Goal: Transaction & Acquisition: Book appointment/travel/reservation

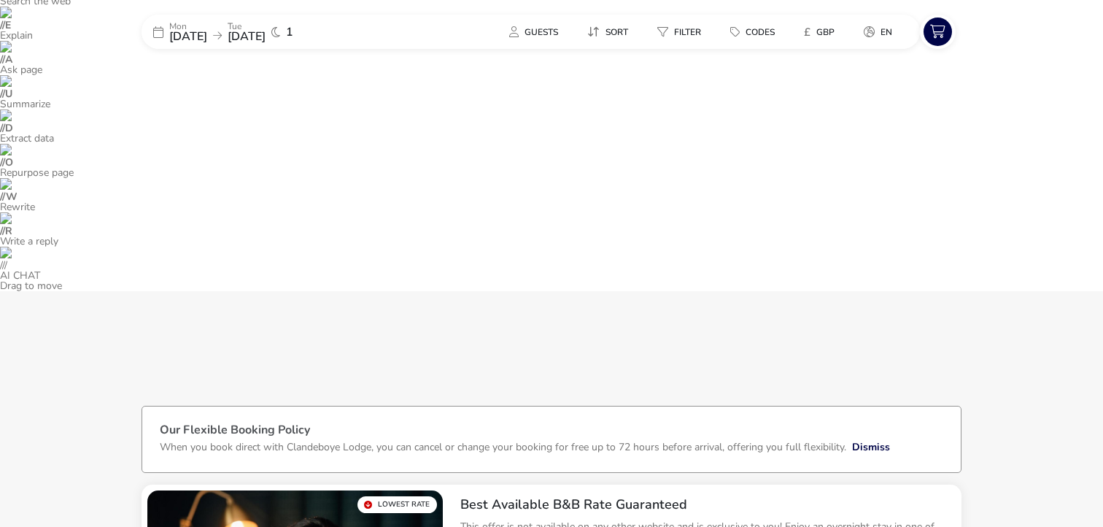
scroll to position [118, 0]
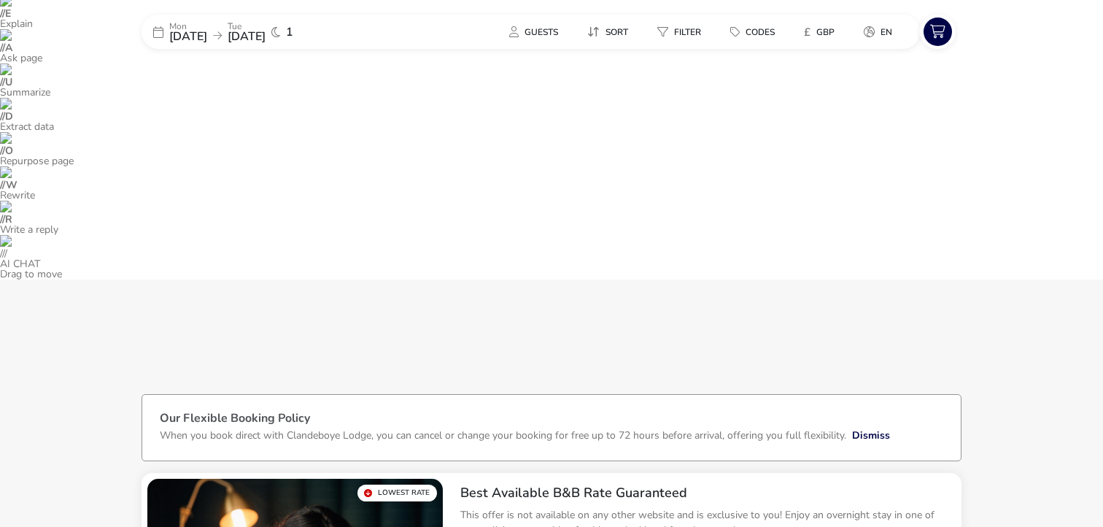
click at [258, 34] on span "[DATE]" at bounding box center [247, 36] width 38 height 16
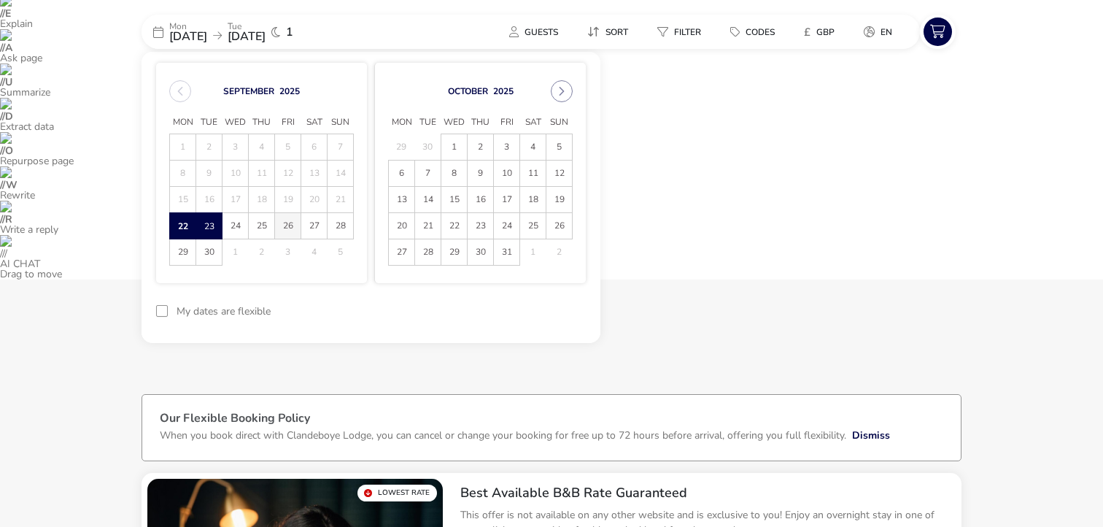
click at [290, 230] on span "26" at bounding box center [288, 226] width 26 height 26
click at [310, 227] on span "27" at bounding box center [314, 226] width 26 height 26
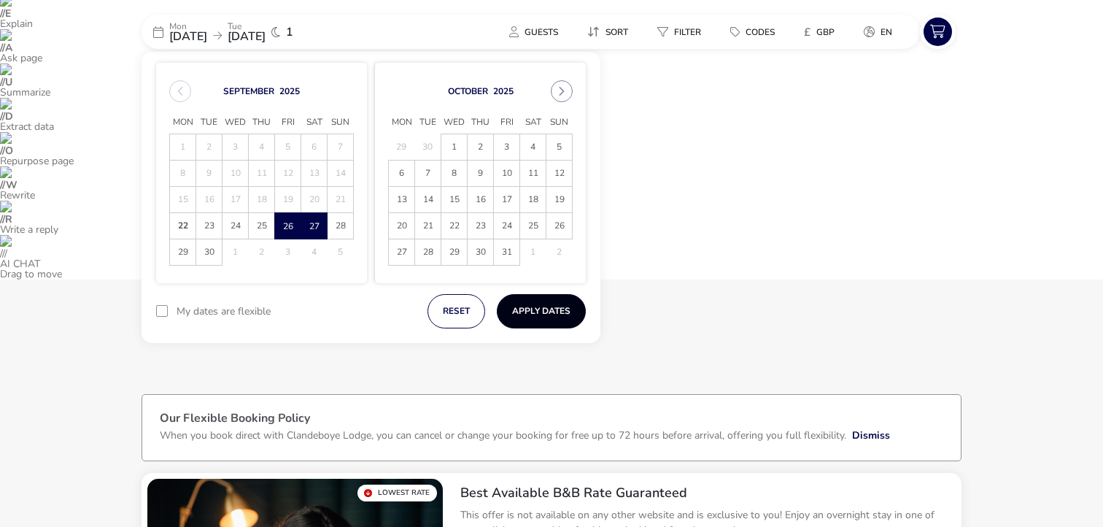
click at [555, 311] on button "Apply Dates" at bounding box center [541, 311] width 89 height 34
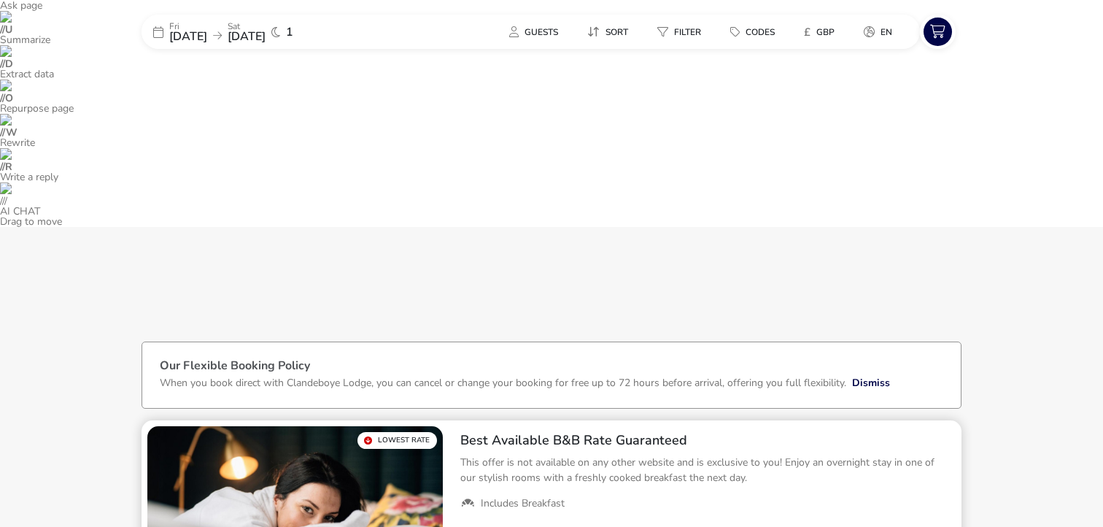
scroll to position [501, 0]
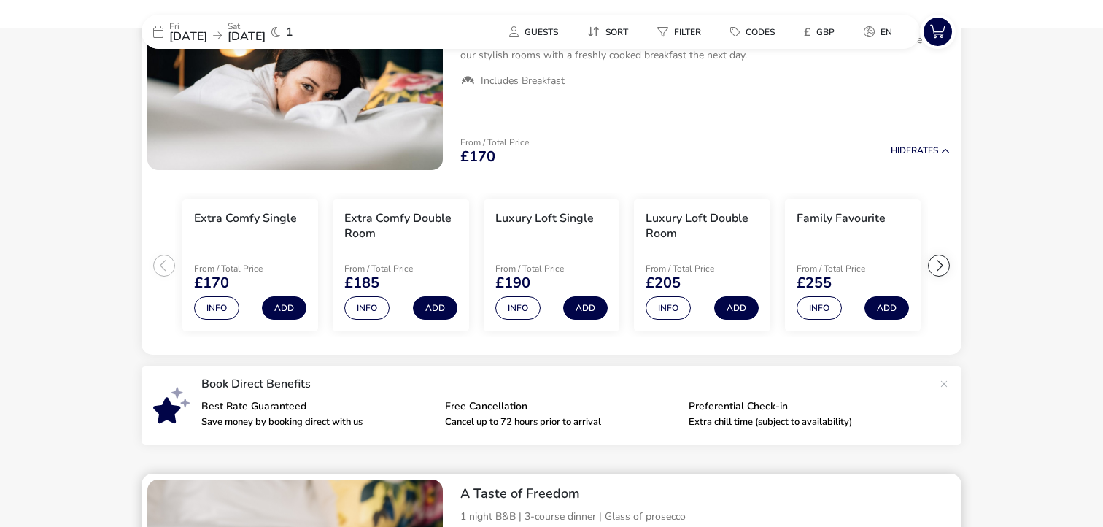
scroll to position [596, 0]
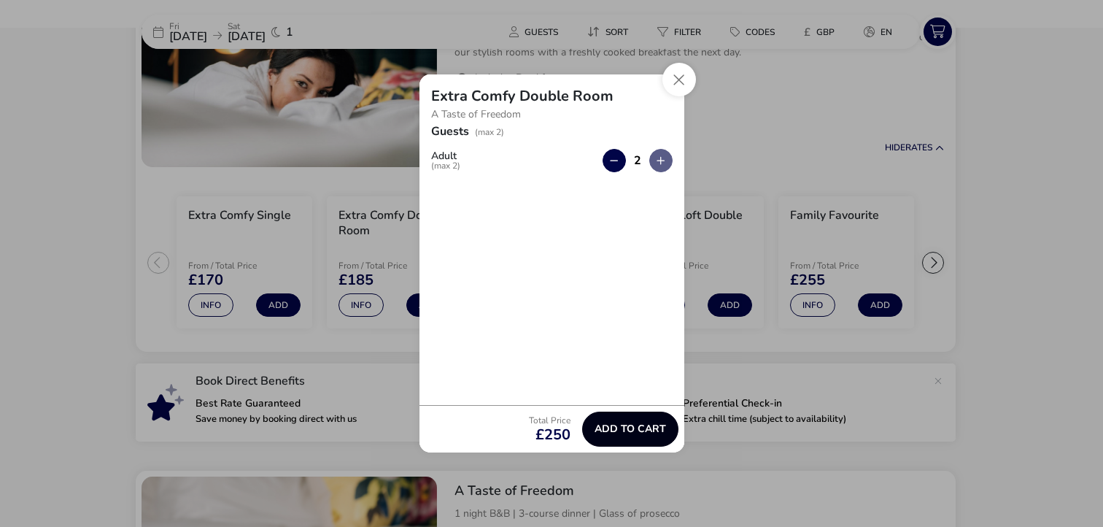
click at [642, 425] on span "Add to cart" at bounding box center [631, 428] width 72 height 11
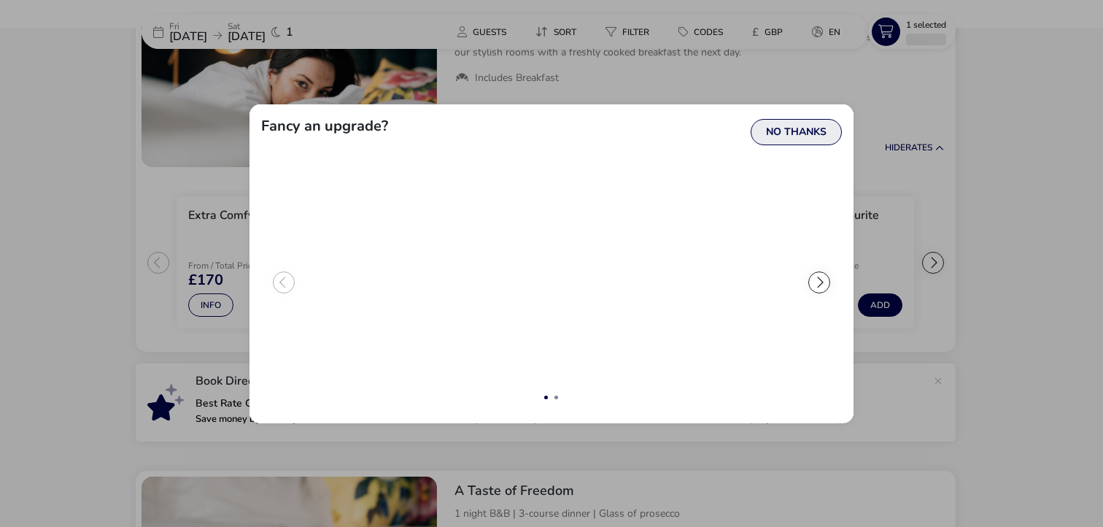
click at [808, 137] on button "No Thanks" at bounding box center [796, 132] width 91 height 26
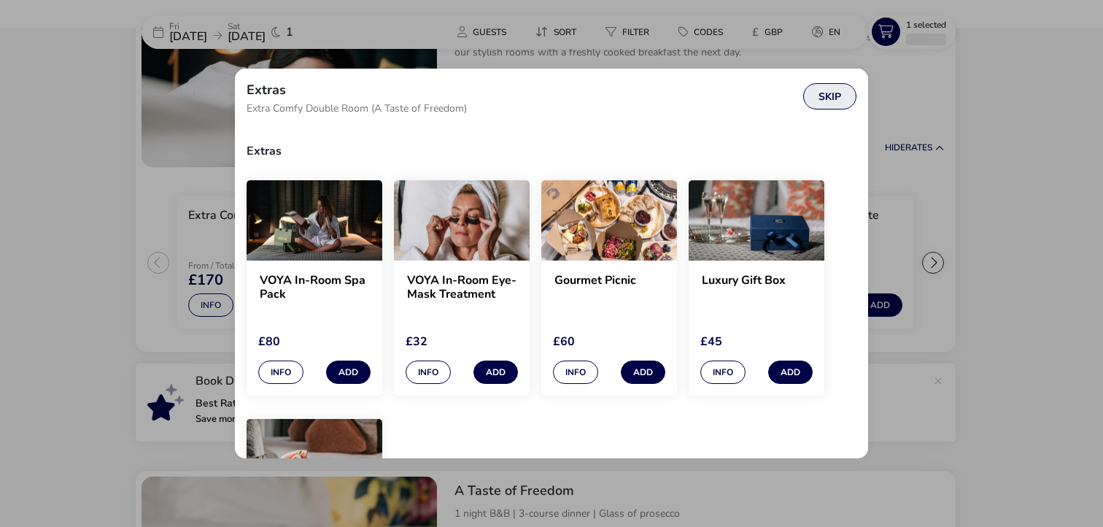
click at [824, 104] on button "Skip" at bounding box center [830, 96] width 53 height 26
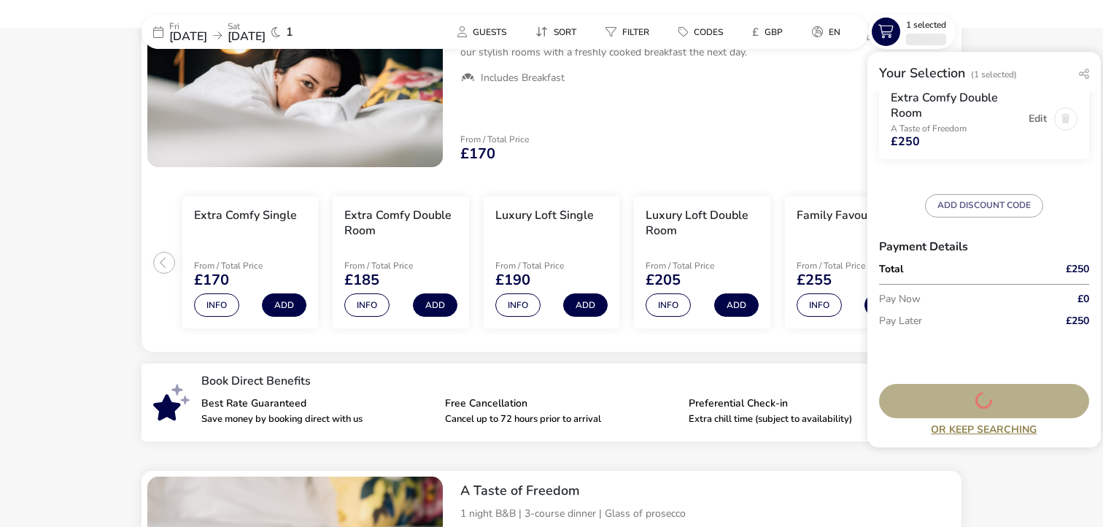
scroll to position [0, 0]
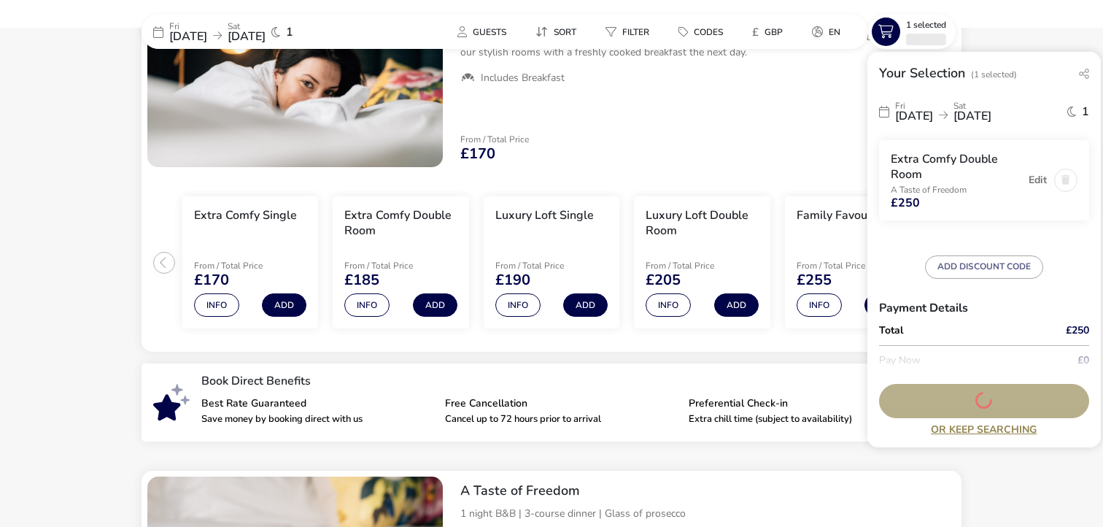
click at [1002, 252] on form "[DATE] [DATE] 1 Extra Comfy Double Room A Taste of Freedom £250 Edit ADD DISCOU…" at bounding box center [984, 264] width 210 height 340
click at [993, 297] on h3 "Payment Details" at bounding box center [984, 307] width 210 height 35
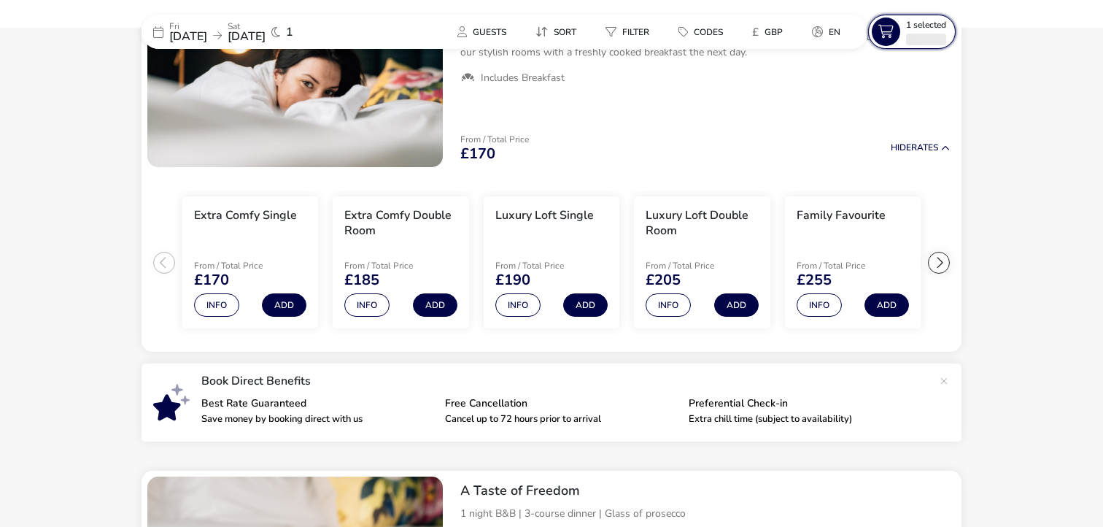
click at [906, 45] on button "1 Selected" at bounding box center [912, 32] width 88 height 34
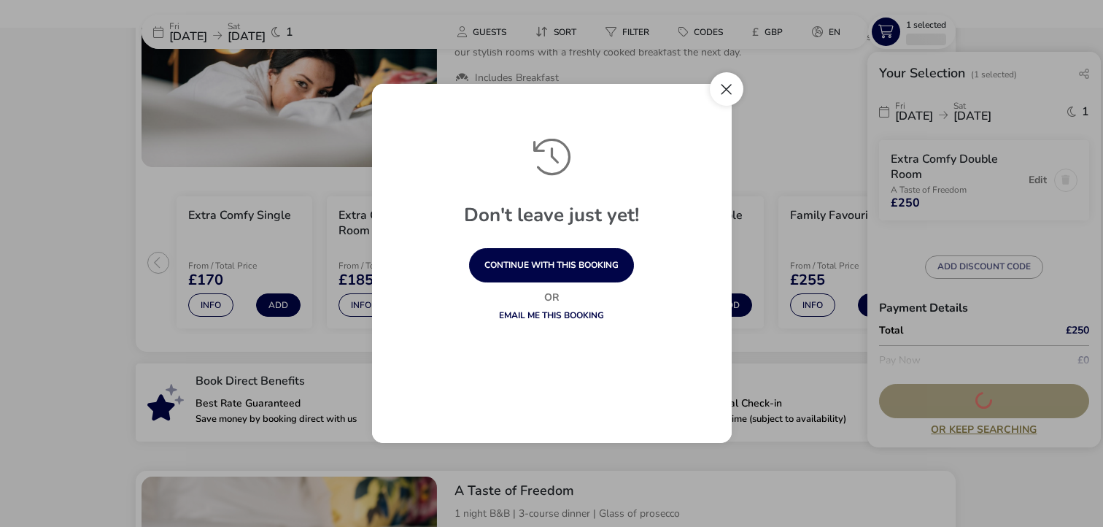
click at [732, 95] on button "Close" at bounding box center [727, 89] width 34 height 34
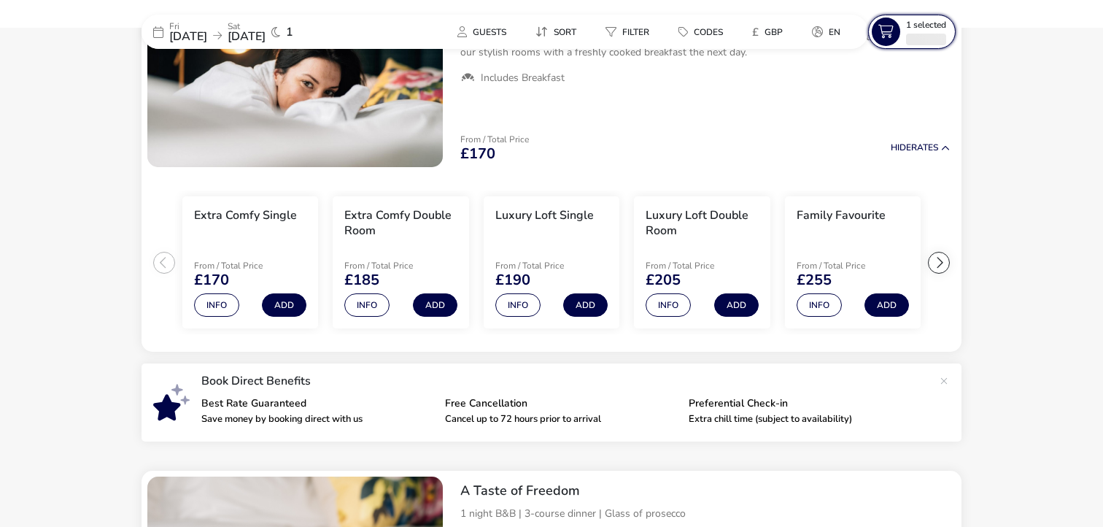
click at [917, 40] on div at bounding box center [926, 40] width 40 height 12
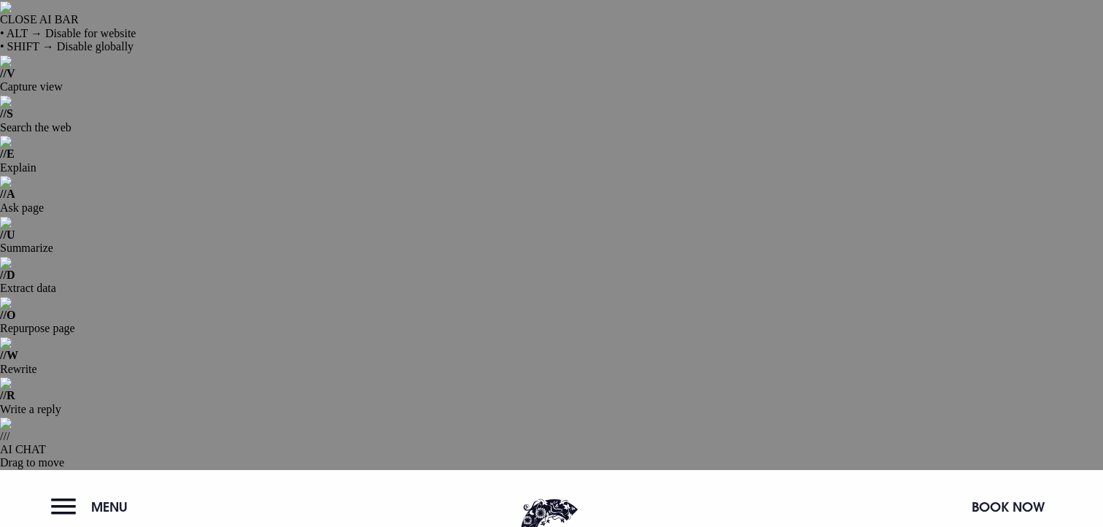
click at [998, 491] on button "Book Now" at bounding box center [1009, 506] width 88 height 31
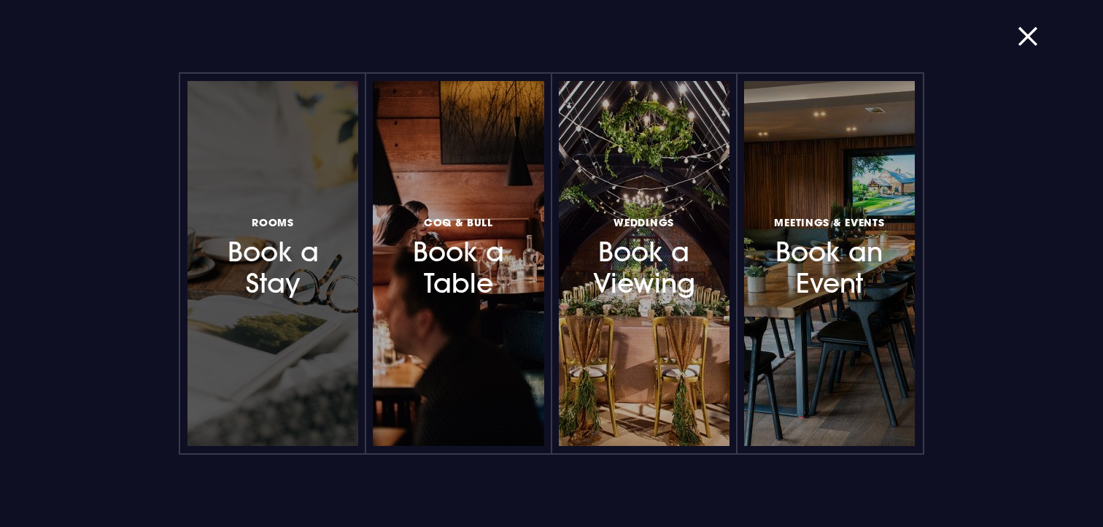
click at [241, 289] on h3 "Rooms Book a Stay" at bounding box center [272, 255] width 127 height 87
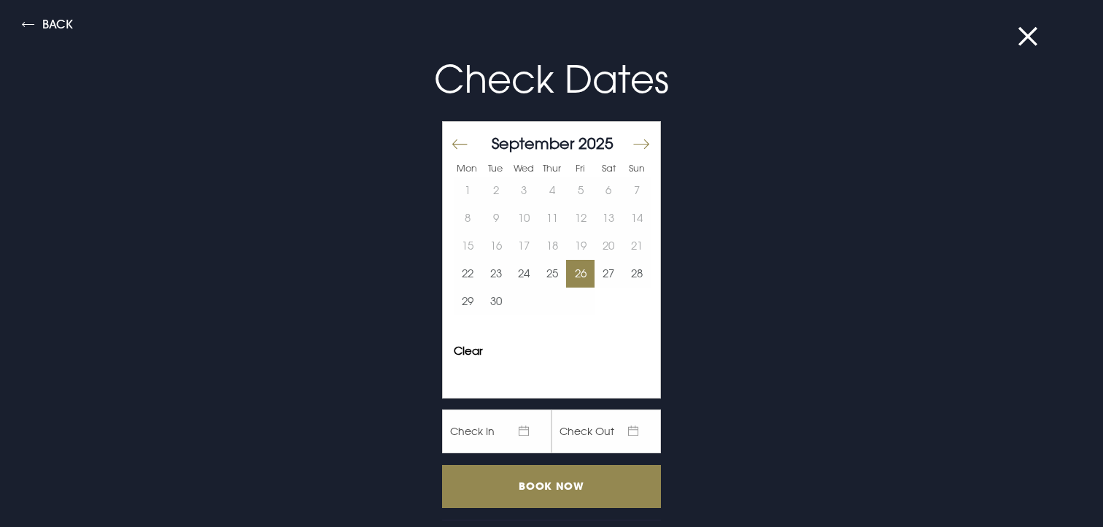
click at [587, 284] on button "26" at bounding box center [580, 274] width 28 height 28
click at [598, 284] on button "27" at bounding box center [609, 274] width 28 height 28
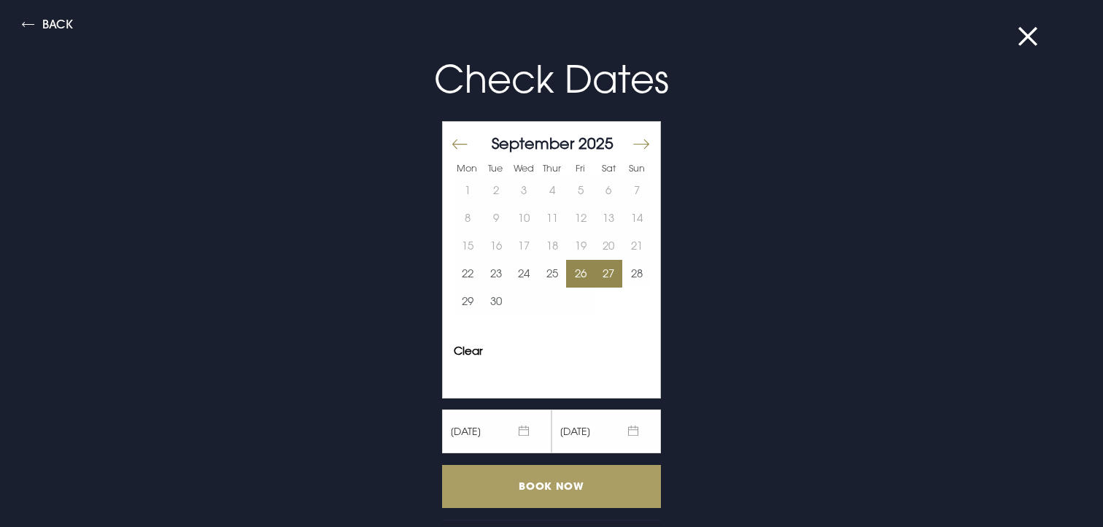
click at [571, 479] on input "Book Now" at bounding box center [551, 486] width 219 height 43
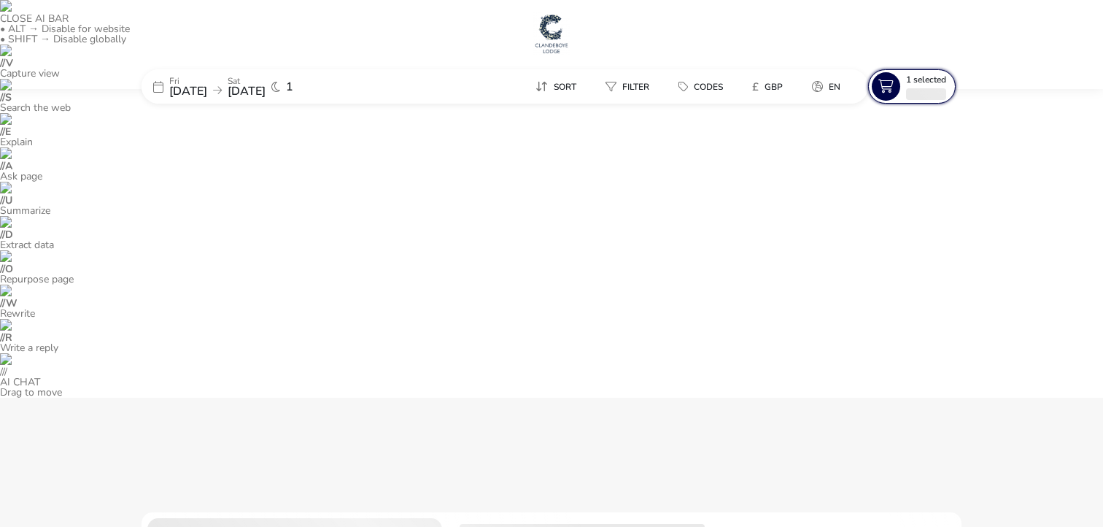
click at [886, 88] on icon at bounding box center [886, 86] width 28 height 28
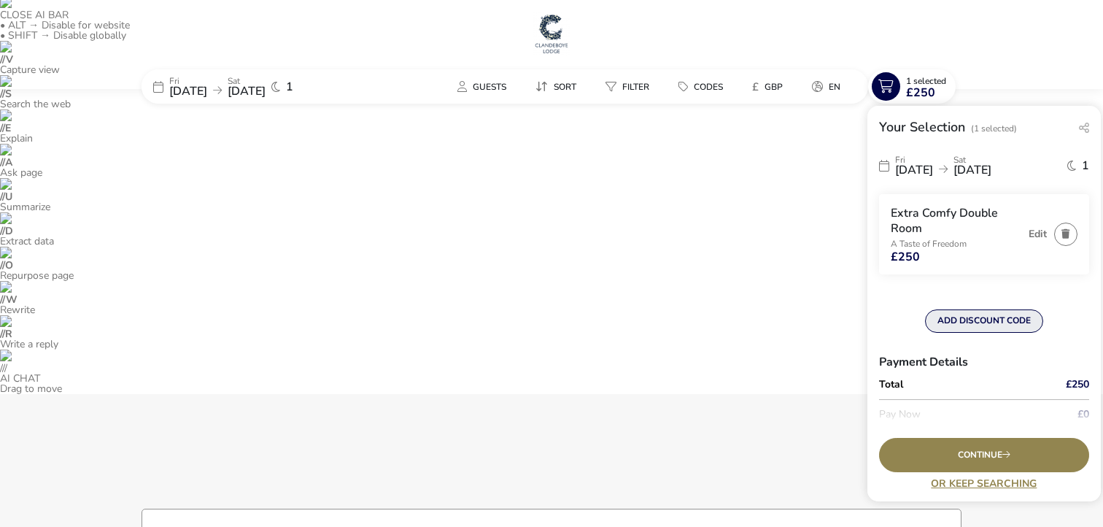
click at [963, 319] on button "ADD DISCOUNT CODE" at bounding box center [984, 320] width 118 height 23
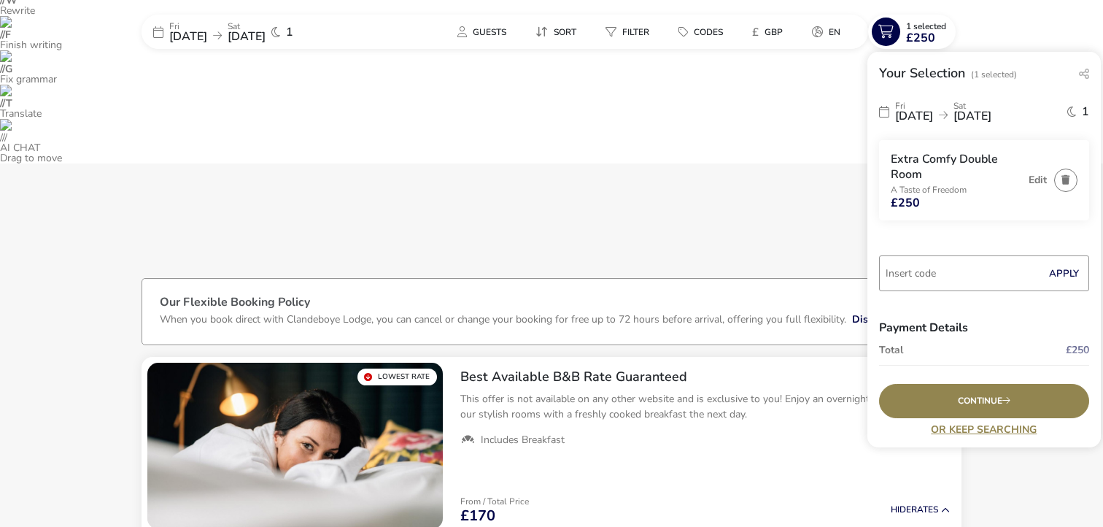
scroll to position [115, 0]
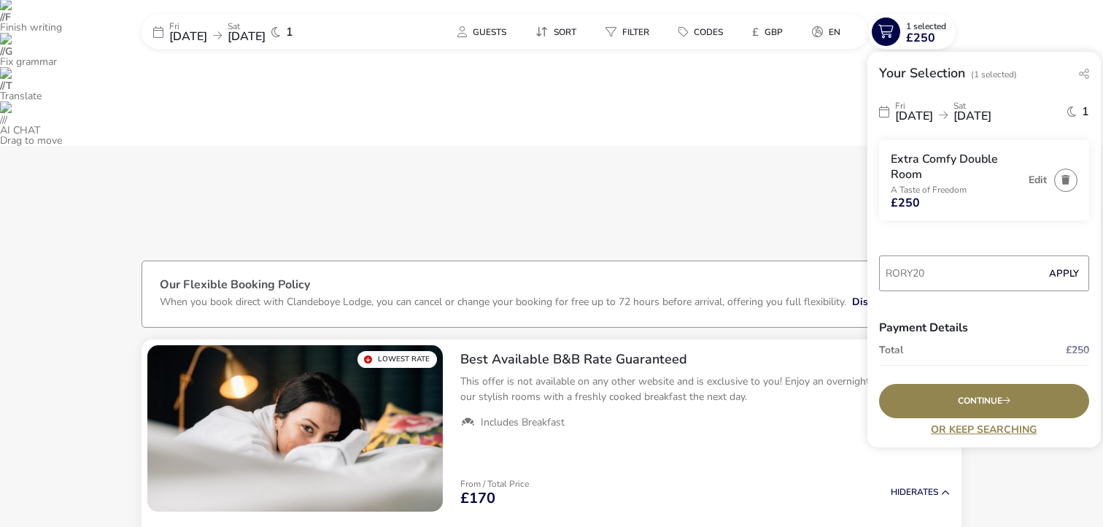
type input "RORY20"
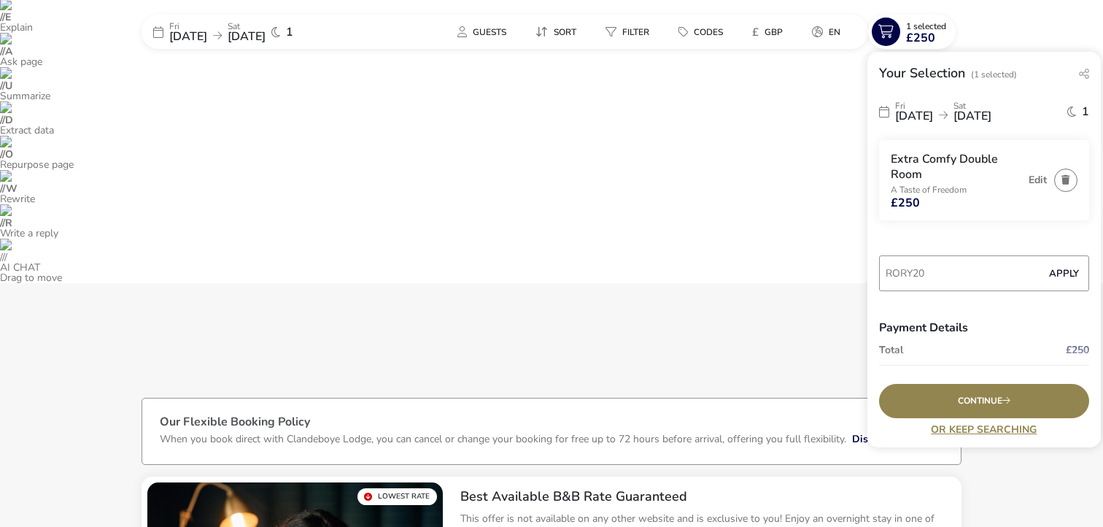
click at [1067, 275] on button "Apply" at bounding box center [1064, 273] width 45 height 31
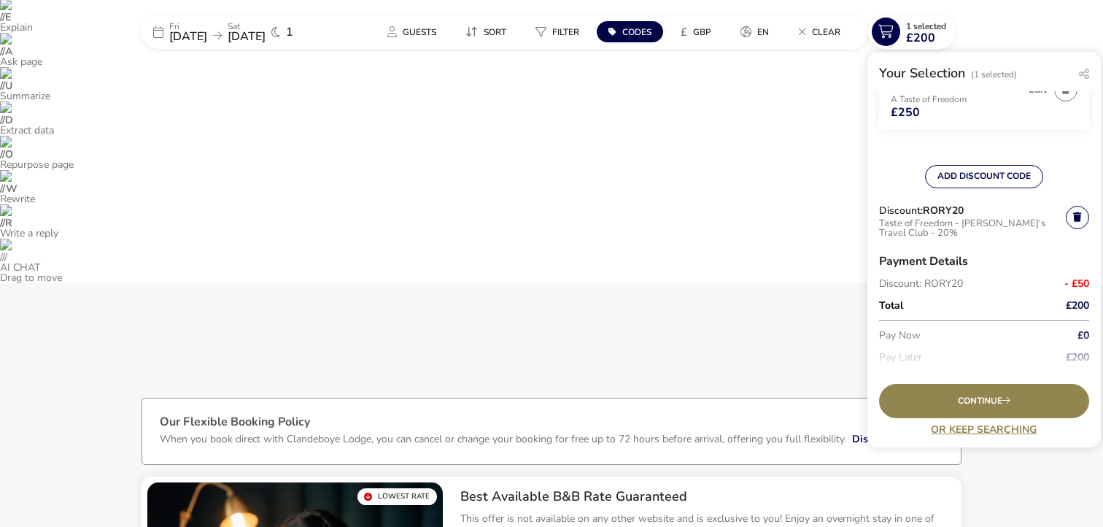
scroll to position [127, 0]
